Goal: Information Seeking & Learning: Learn about a topic

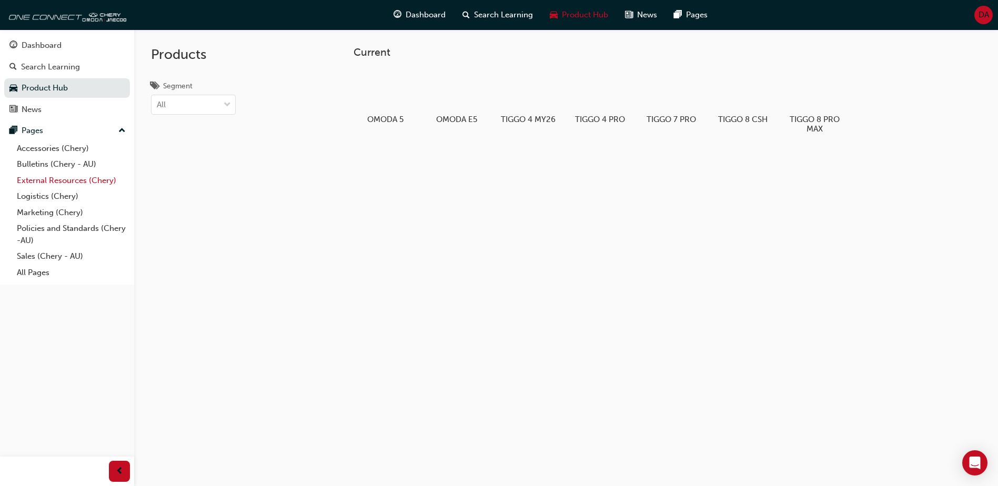
click at [73, 177] on link "External Resources (Chery)" at bounding box center [71, 181] width 117 height 16
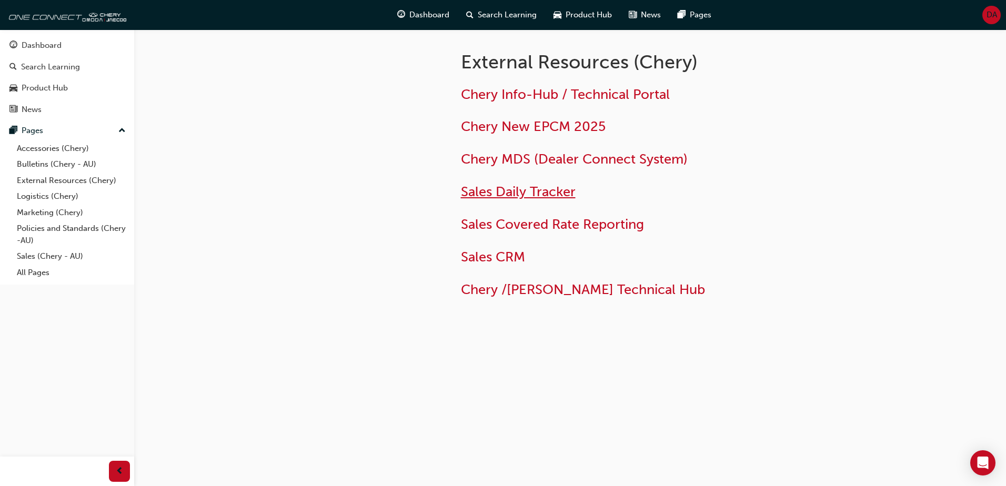
click at [515, 191] on span "Sales Daily Tracker" at bounding box center [518, 192] width 115 height 16
click at [30, 196] on link "Logistics (Chery)" at bounding box center [71, 196] width 117 height 16
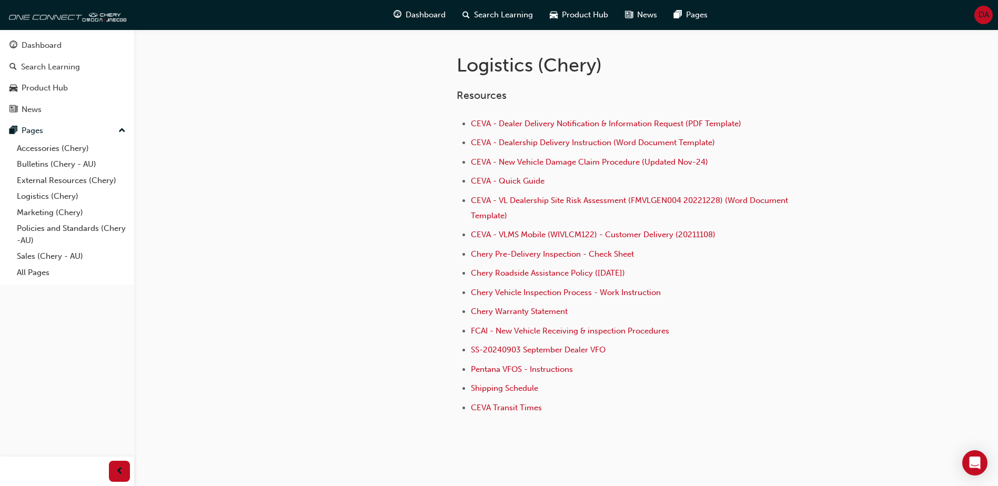
scroll to position [210, 0]
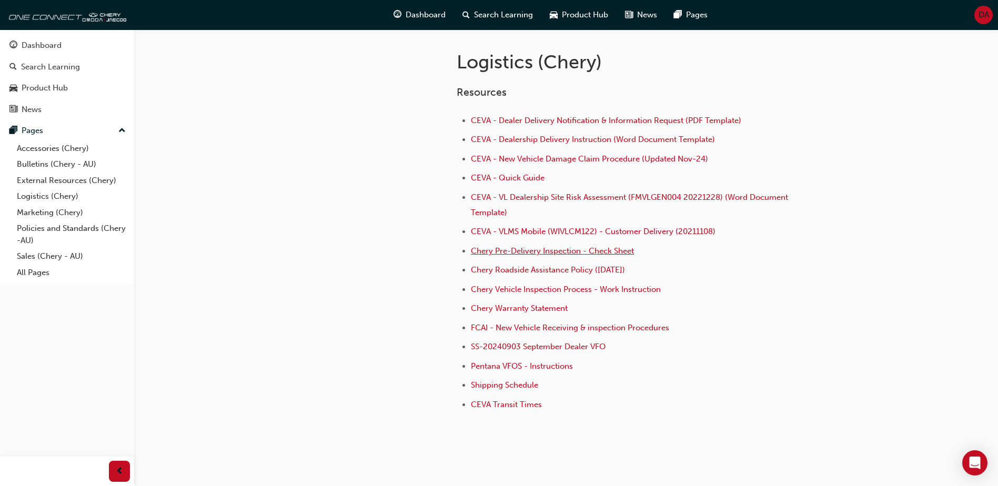
drag, startPoint x: 536, startPoint y: 252, endPoint x: 538, endPoint y: 257, distance: 5.7
click at [536, 252] on span "Chery Pre-Delivery Inspection - Check Sheet" at bounding box center [552, 250] width 163 height 9
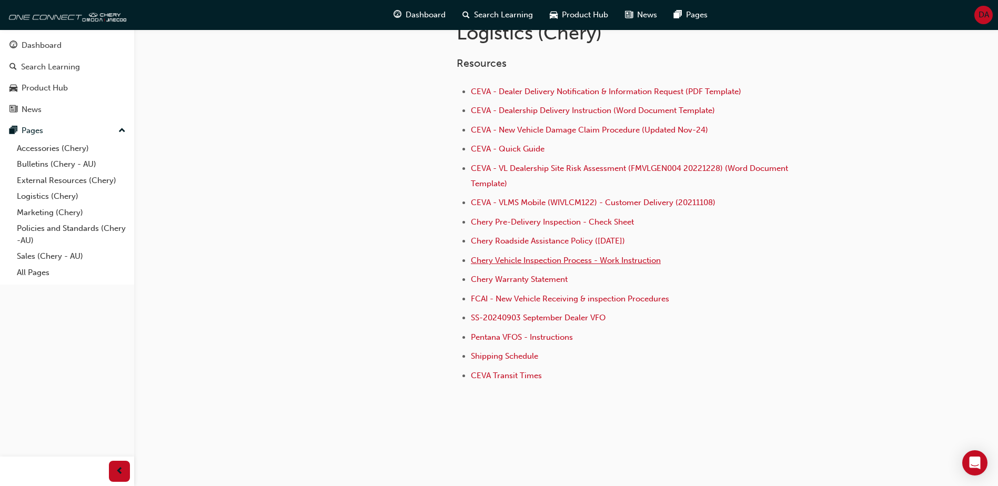
click at [556, 259] on span "Chery Vehicle Inspection Process - Work Instruction" at bounding box center [566, 260] width 190 height 9
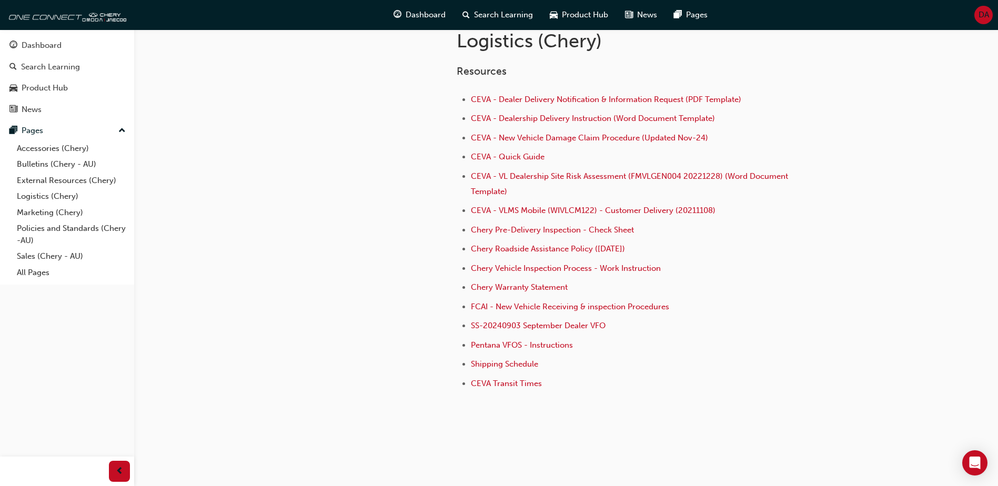
scroll to position [239, 0]
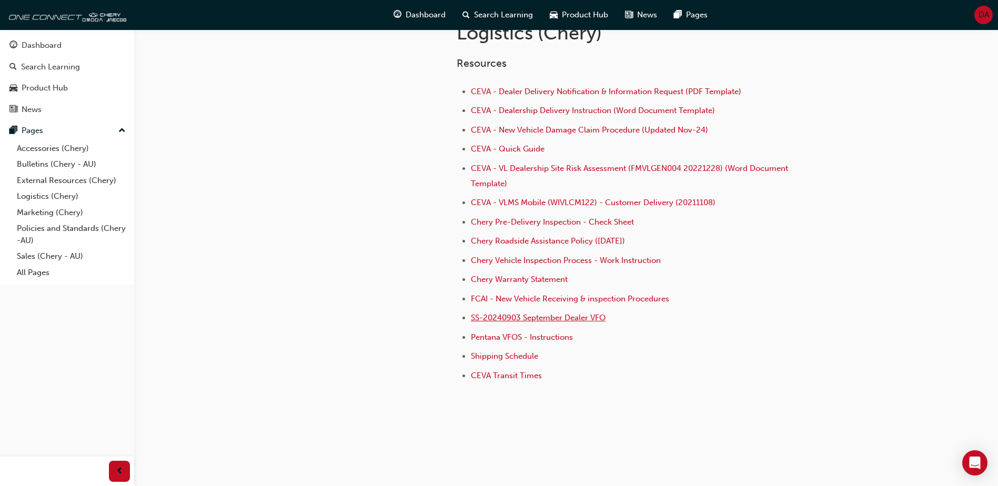
click at [533, 318] on span "SS-20240903 September Dealer VFO" at bounding box center [538, 317] width 135 height 9
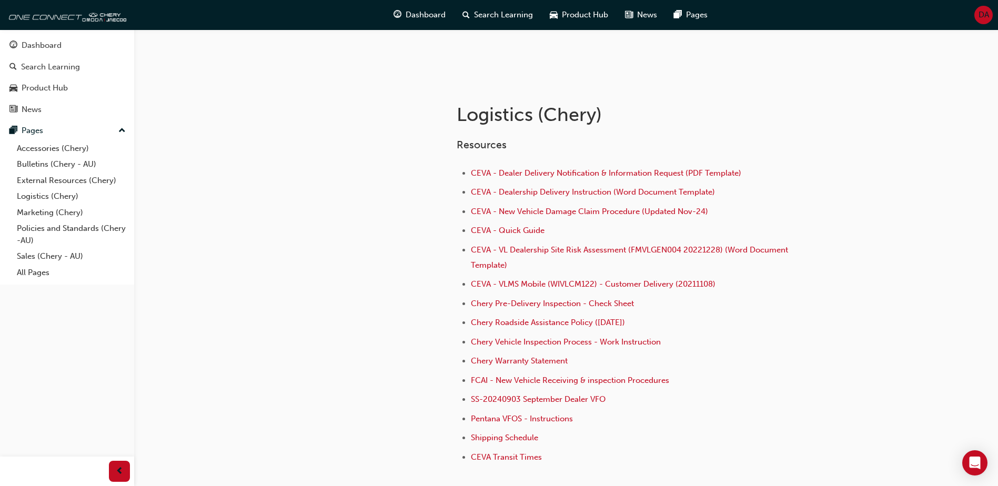
scroll to position [210, 0]
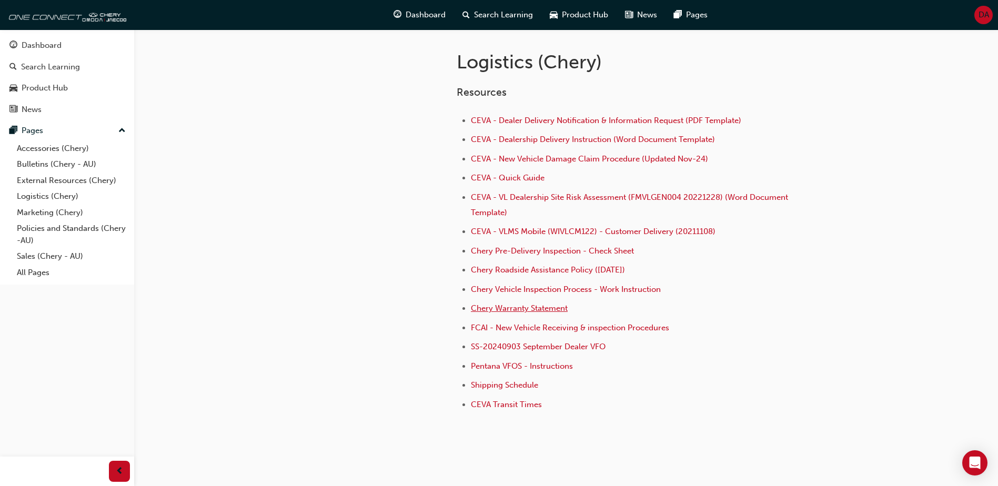
click at [503, 309] on span "Chery Warranty Statement" at bounding box center [519, 308] width 97 height 9
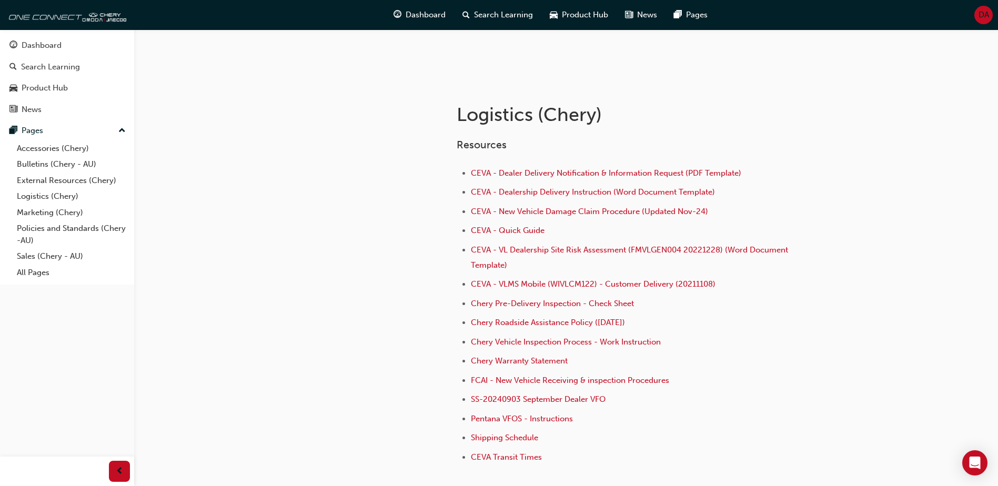
scroll to position [210, 0]
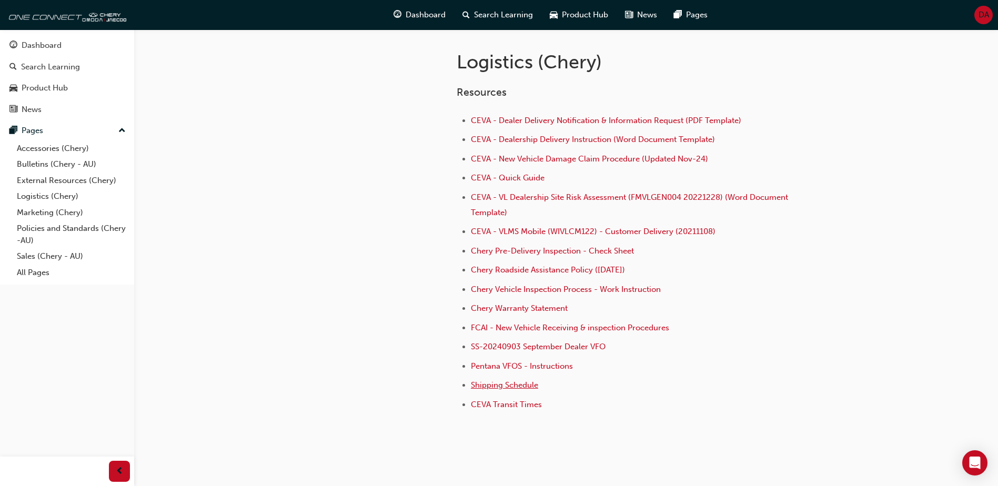
click at [483, 387] on span "Shipping Schedule" at bounding box center [504, 384] width 67 height 9
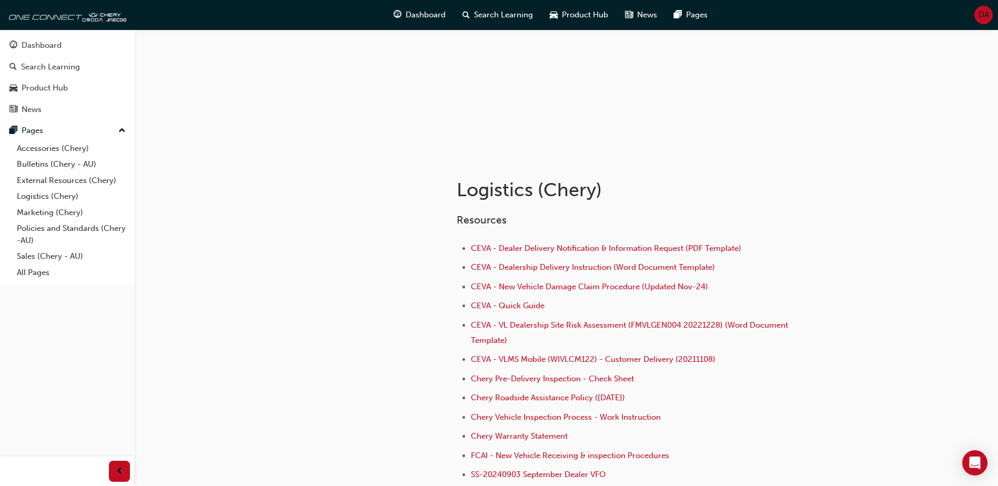
scroll to position [82, 0]
click at [49, 147] on link "Accessories (Chery)" at bounding box center [71, 149] width 117 height 16
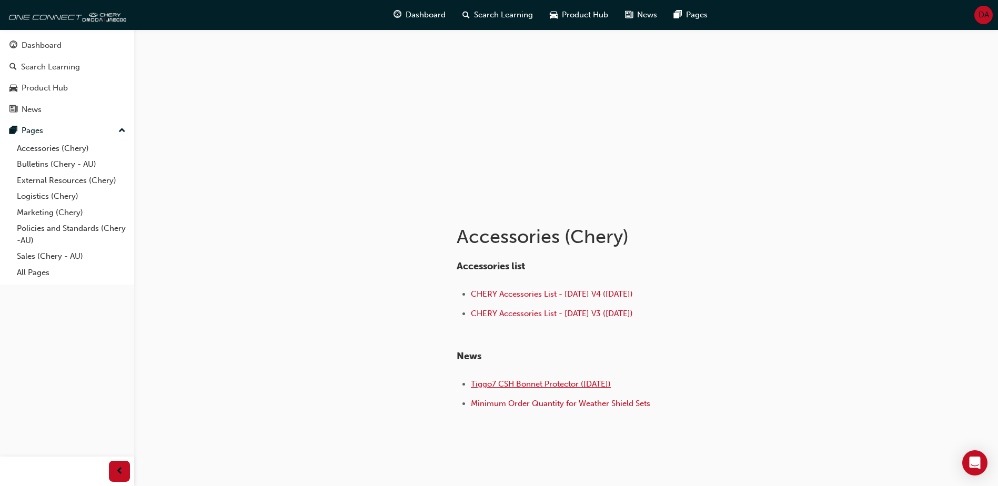
scroll to position [11, 0]
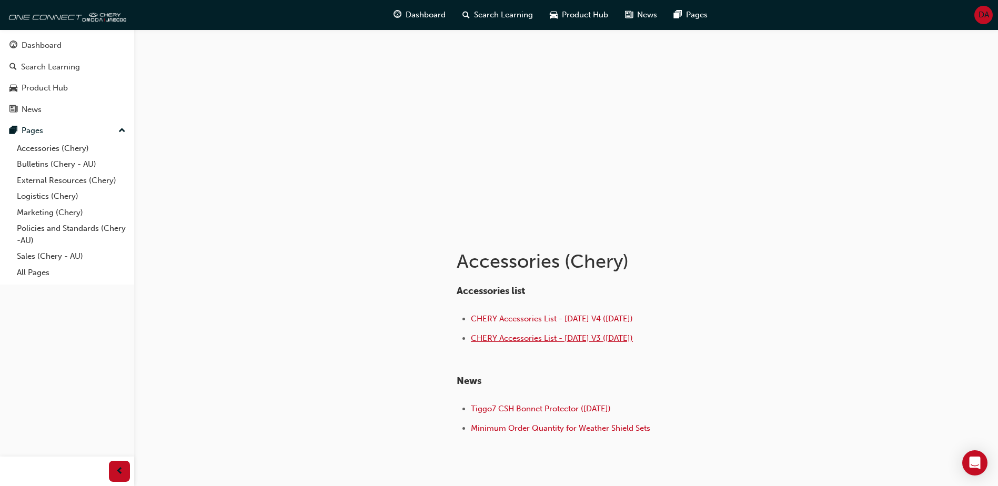
click at [514, 339] on span "CHERY Accessories List - [DATE] V3 ([DATE])" at bounding box center [552, 338] width 162 height 9
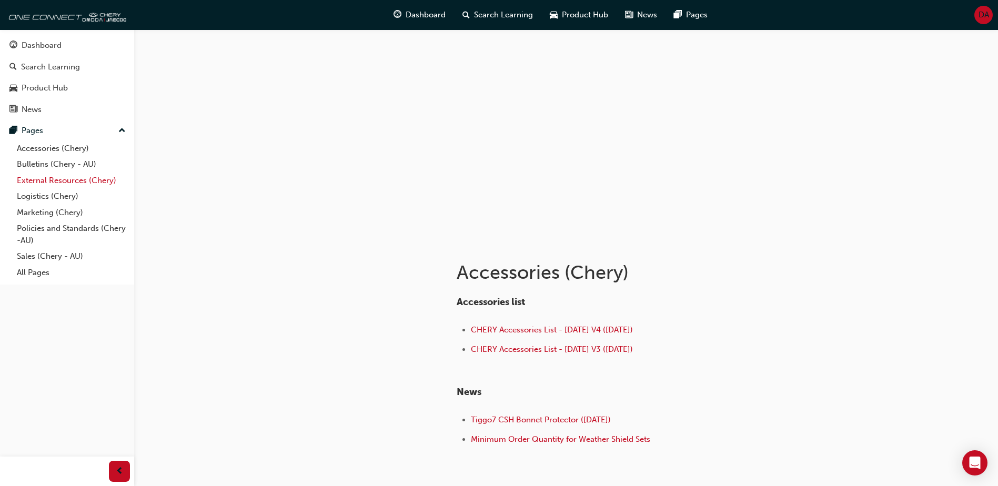
drag, startPoint x: 74, startPoint y: 166, endPoint x: 93, endPoint y: 177, distance: 21.2
click at [74, 166] on link "Bulletins (Chery - AU)" at bounding box center [71, 164] width 117 height 16
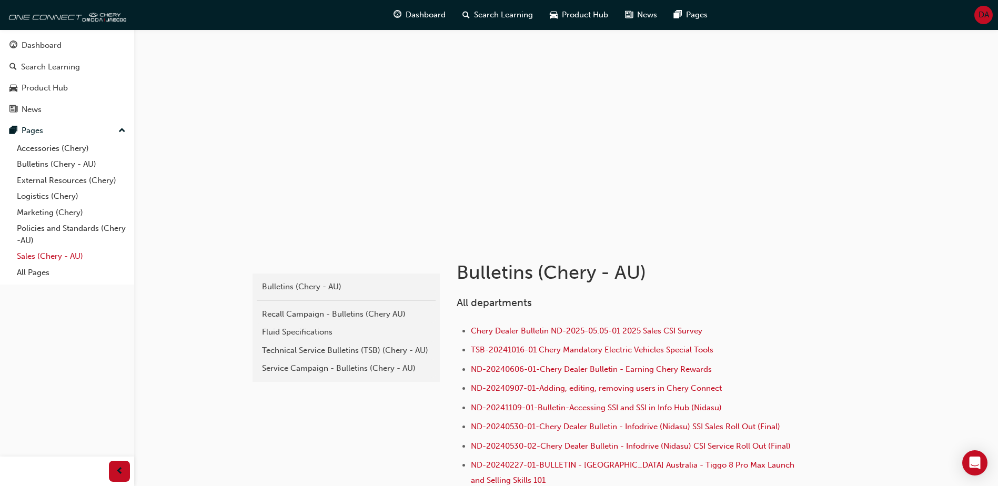
click at [37, 254] on link "Sales (Chery - AU)" at bounding box center [71, 256] width 117 height 16
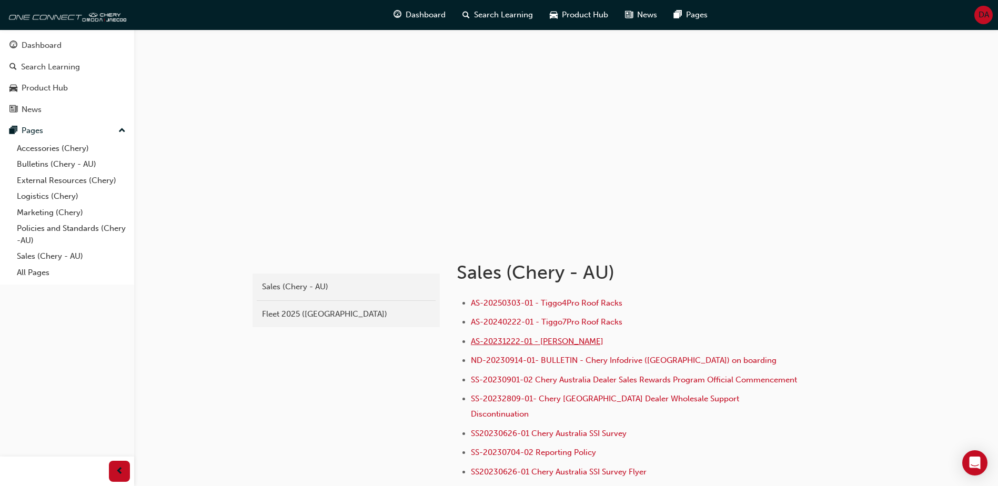
click at [518, 340] on span "AS-20231222-01 - Chery Umbrella" at bounding box center [537, 341] width 133 height 9
